Goal: Task Accomplishment & Management: Use online tool/utility

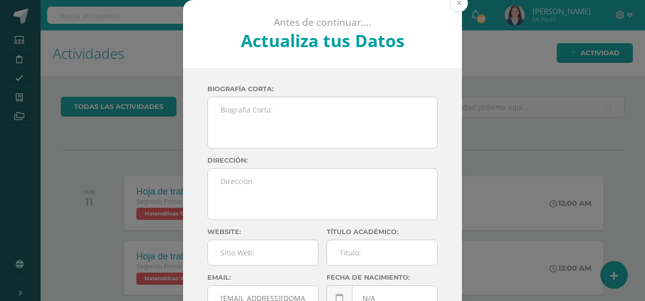
click at [451, 2] on button at bounding box center [459, 3] width 18 height 18
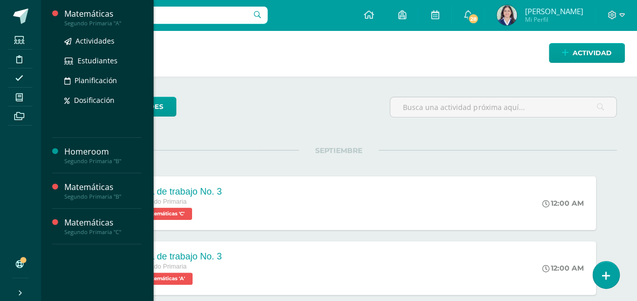
click at [106, 18] on div "Matemáticas" at bounding box center [102, 14] width 77 height 12
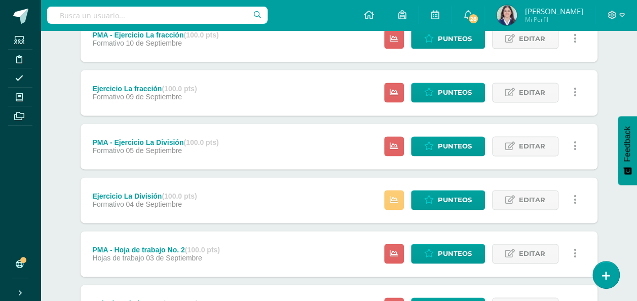
scroll to position [643, 0]
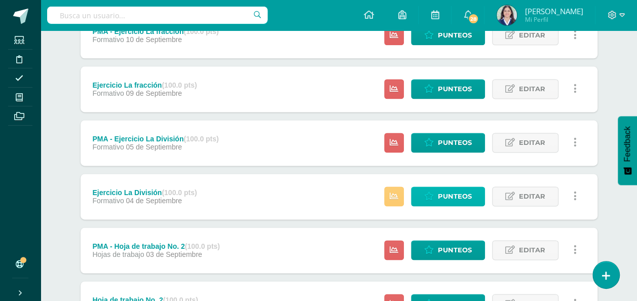
click at [449, 196] on span "Punteos" at bounding box center [455, 196] width 34 height 19
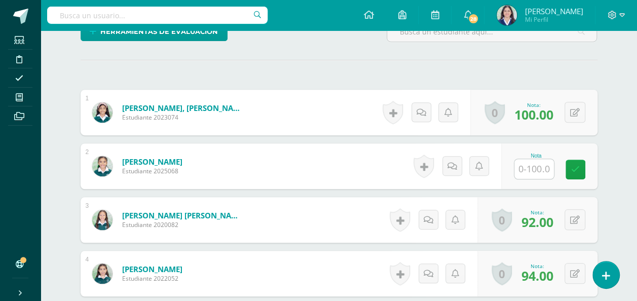
scroll to position [264, 0]
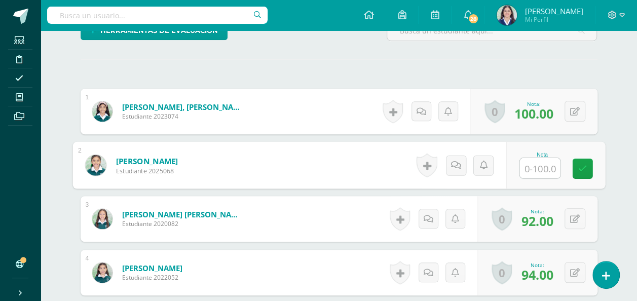
click at [527, 162] on input "text" at bounding box center [540, 168] width 41 height 20
type input "100"
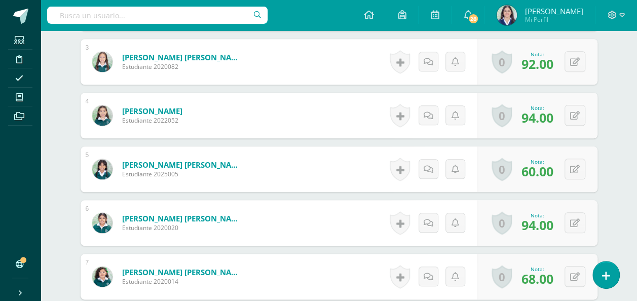
scroll to position [0, 0]
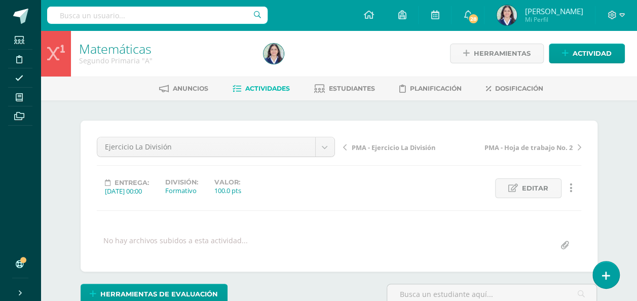
click at [266, 92] on span "Actividades" at bounding box center [267, 89] width 45 height 8
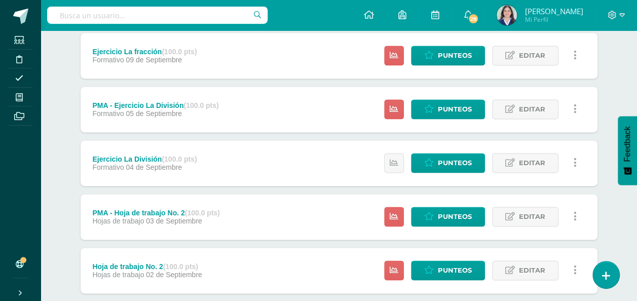
scroll to position [678, 0]
